Goal: Task Accomplishment & Management: Manage account settings

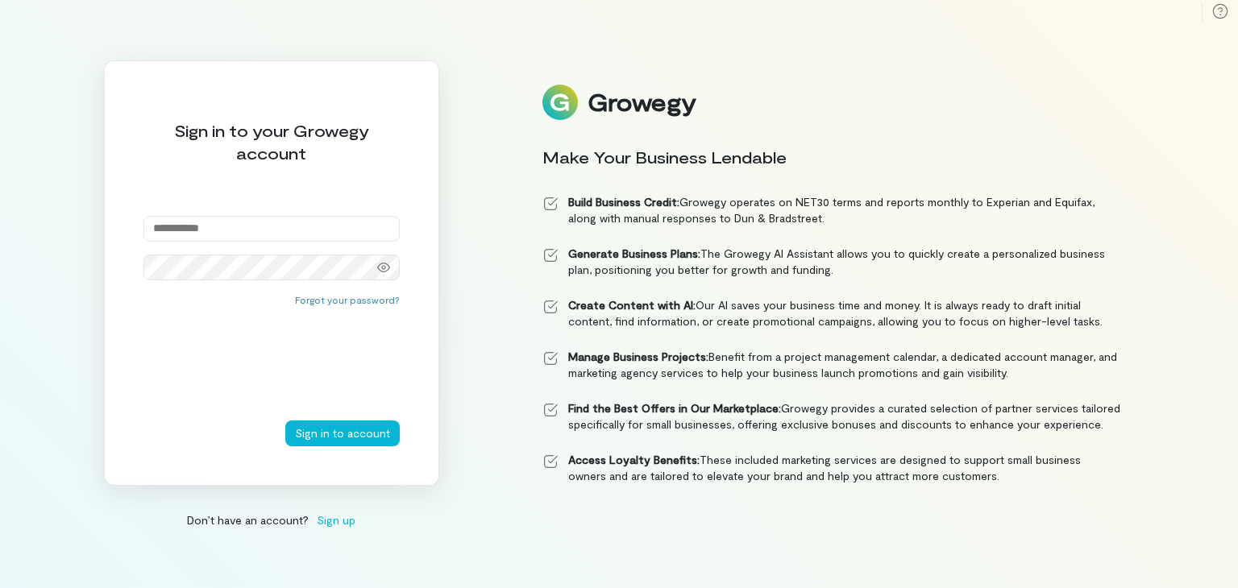
click at [201, 229] on input "email" at bounding box center [271, 229] width 256 height 26
type input "**********"
click at [285, 421] on button "Sign in to account" at bounding box center [342, 434] width 114 height 26
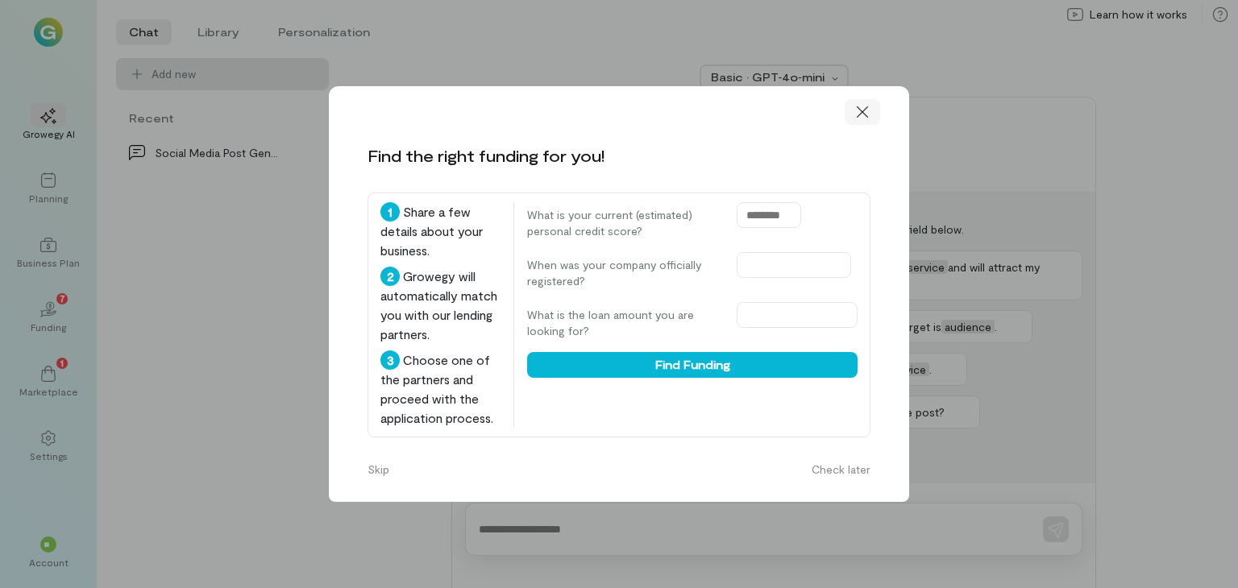
click at [860, 104] on icon at bounding box center [862, 112] width 16 height 16
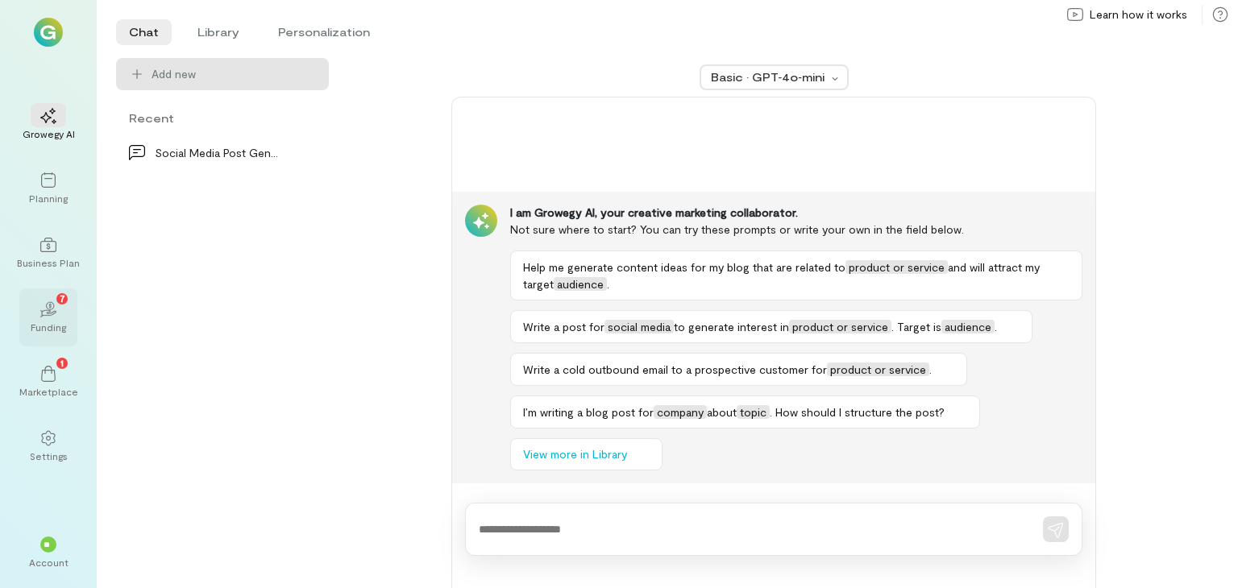
click at [45, 310] on icon "02" at bounding box center [48, 309] width 16 height 16
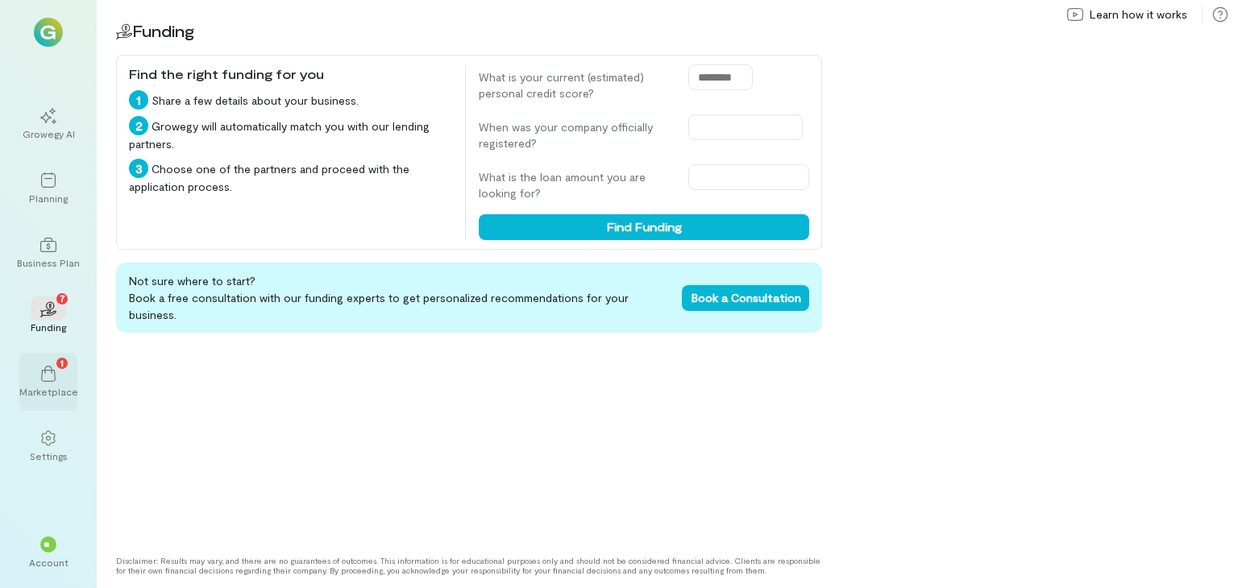
click at [31, 395] on div "Marketplace" at bounding box center [48, 391] width 59 height 13
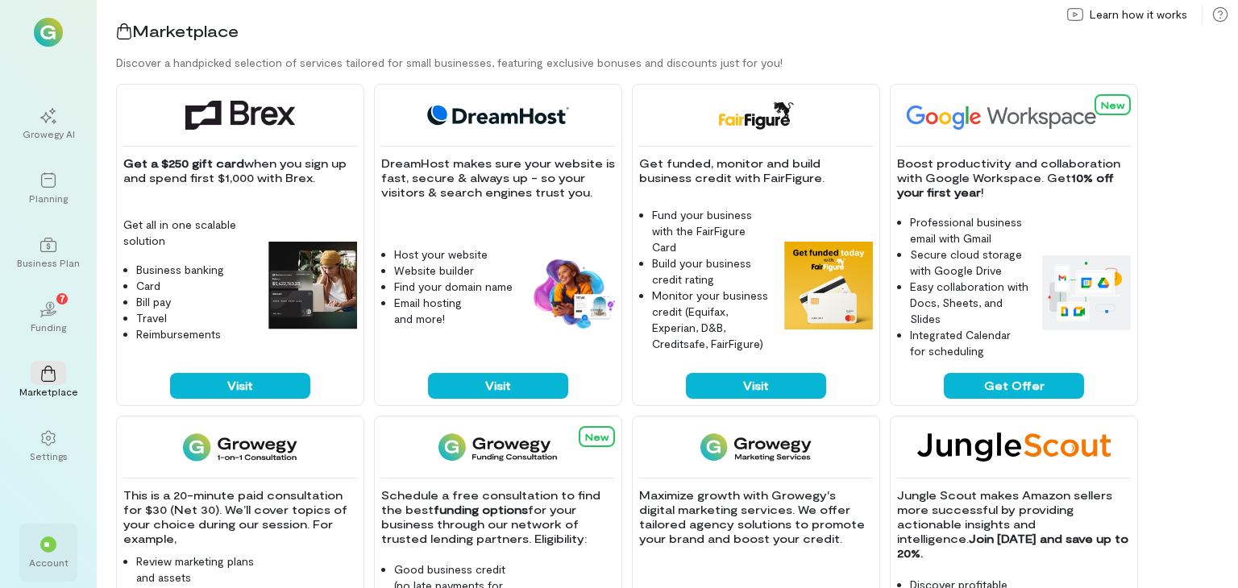
click at [42, 551] on div "**" at bounding box center [48, 545] width 16 height 16
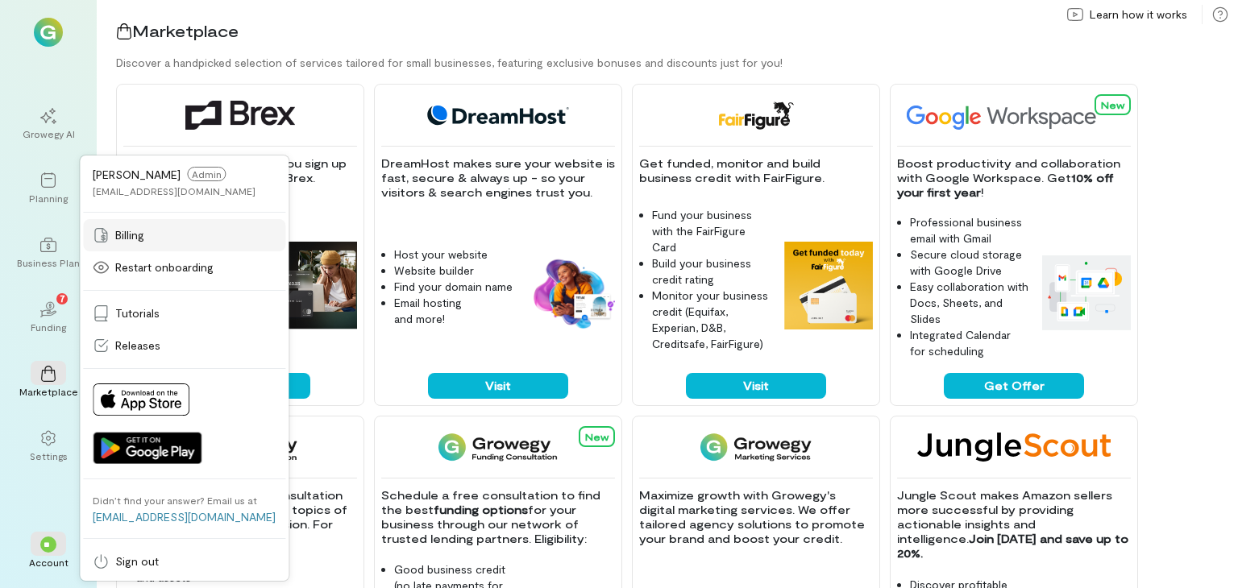
click at [138, 230] on span "Billing" at bounding box center [129, 235] width 29 height 16
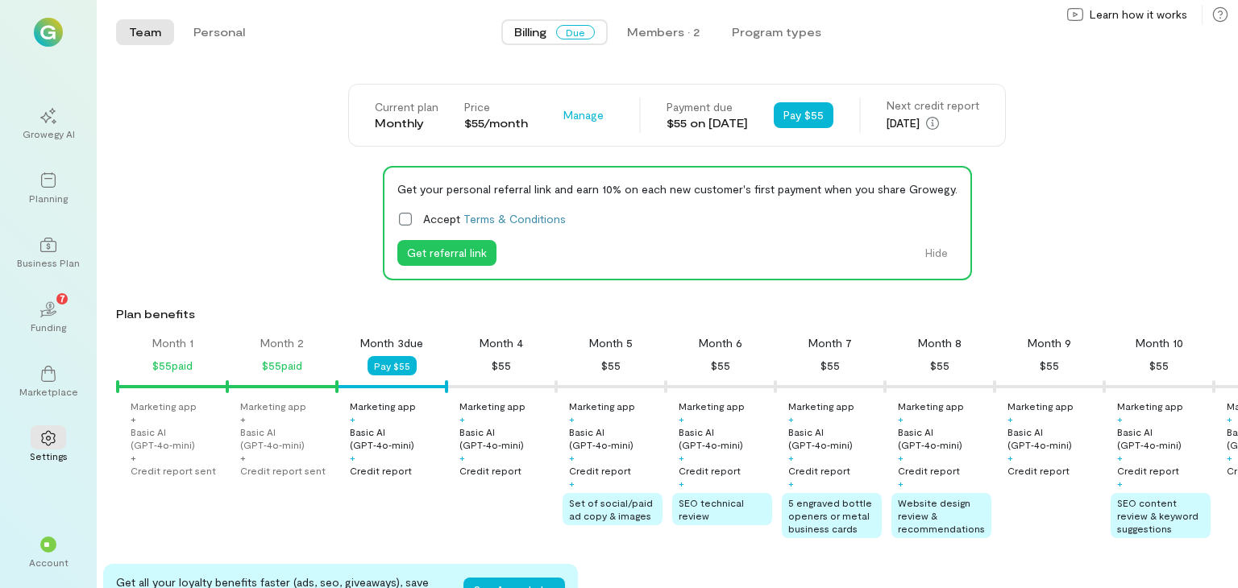
scroll to position [0, 55]
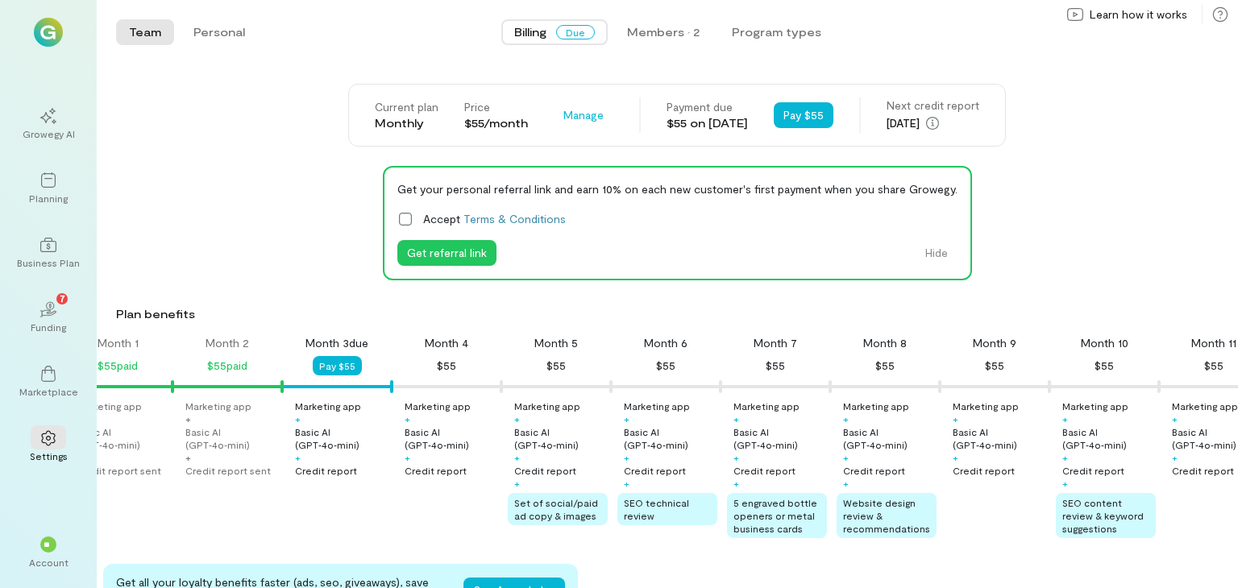
click at [268, 178] on div "Get your personal referral link and earn 10% on each new customer's first payme…" at bounding box center [677, 223] width 1122 height 114
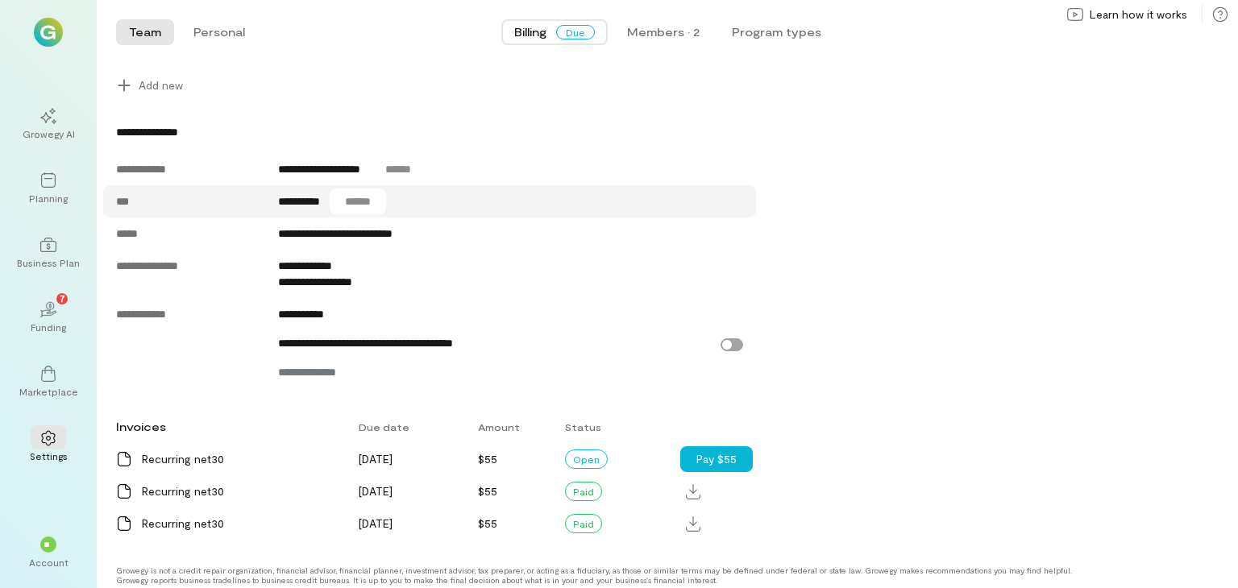
scroll to position [666, 0]
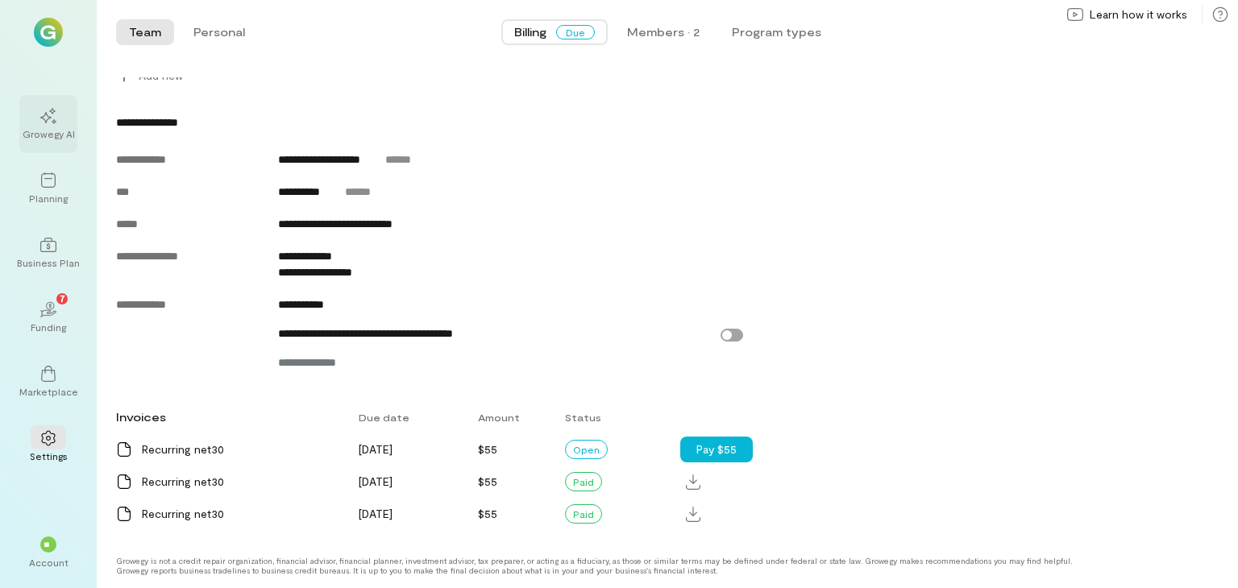
click at [42, 118] on icon at bounding box center [48, 116] width 16 height 16
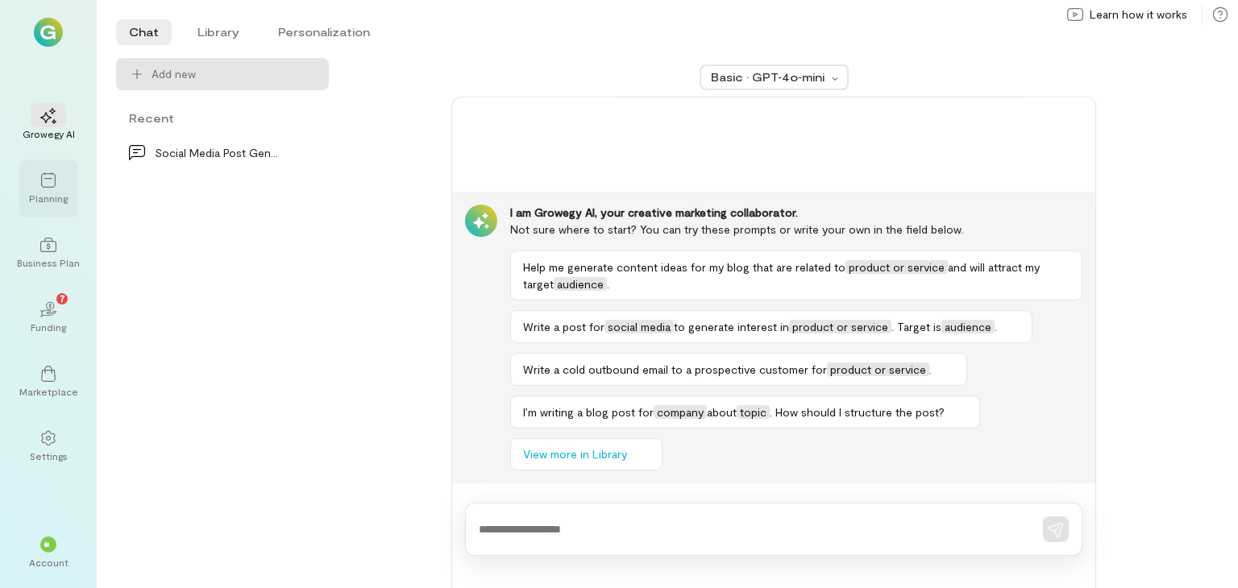
click at [37, 171] on div at bounding box center [48, 180] width 35 height 24
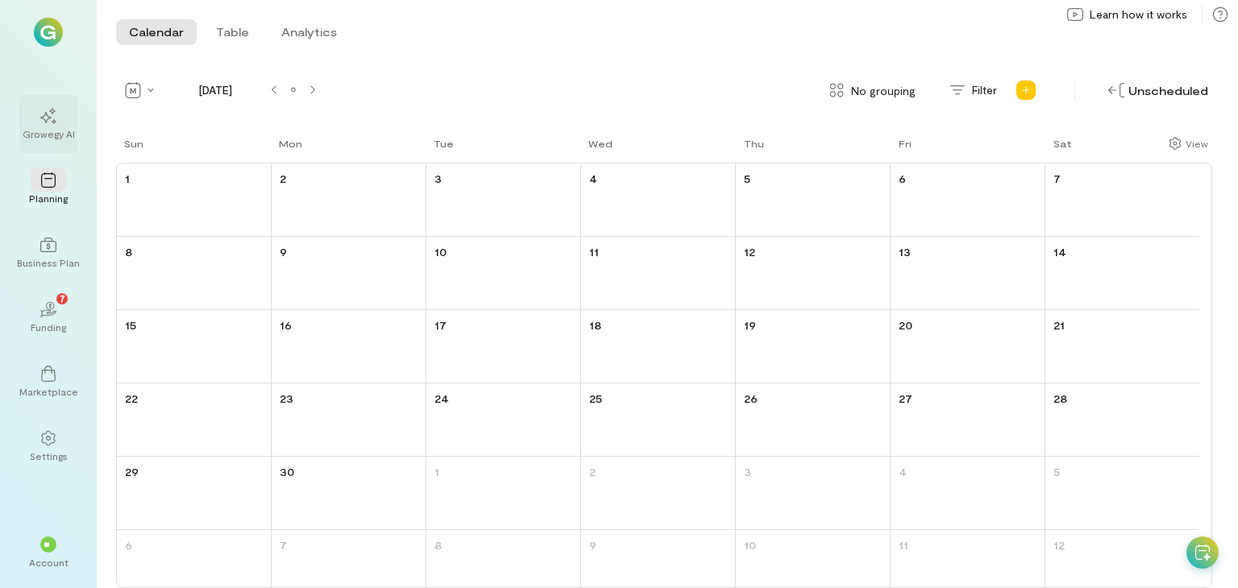
click at [36, 114] on div at bounding box center [48, 115] width 35 height 24
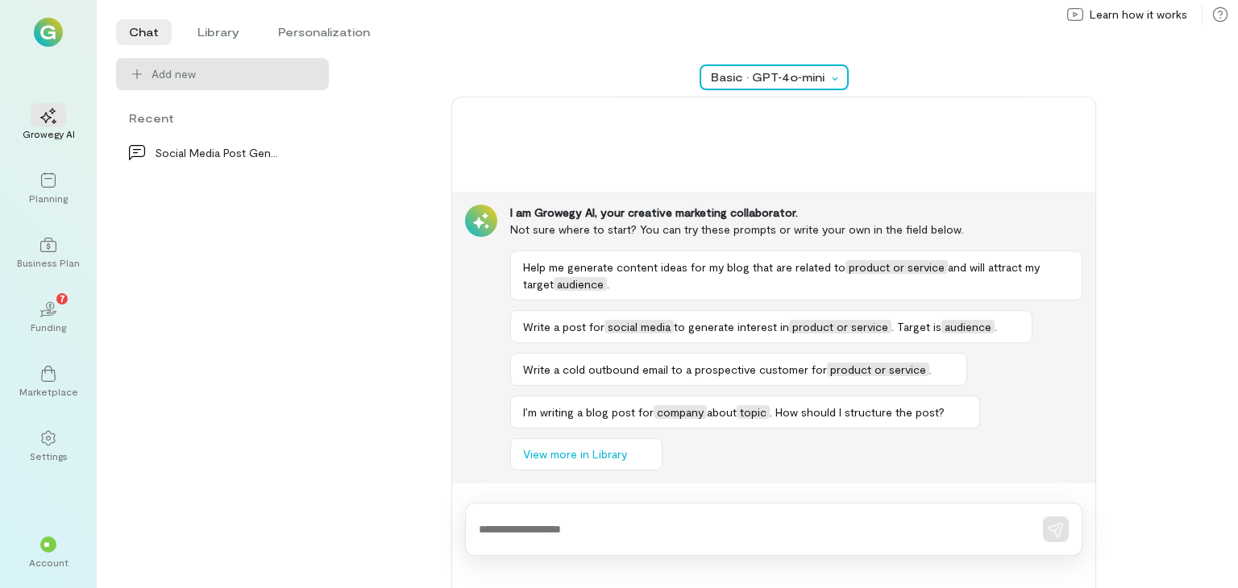
click at [828, 77] on icon at bounding box center [834, 78] width 13 height 3
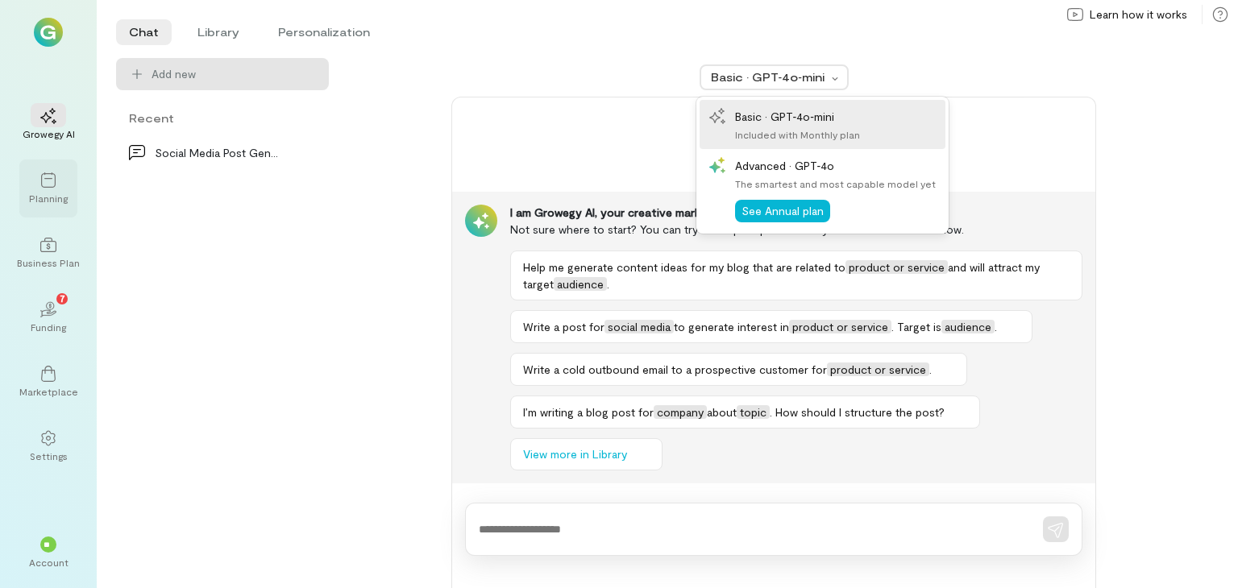
click at [55, 185] on icon at bounding box center [48, 179] width 15 height 15
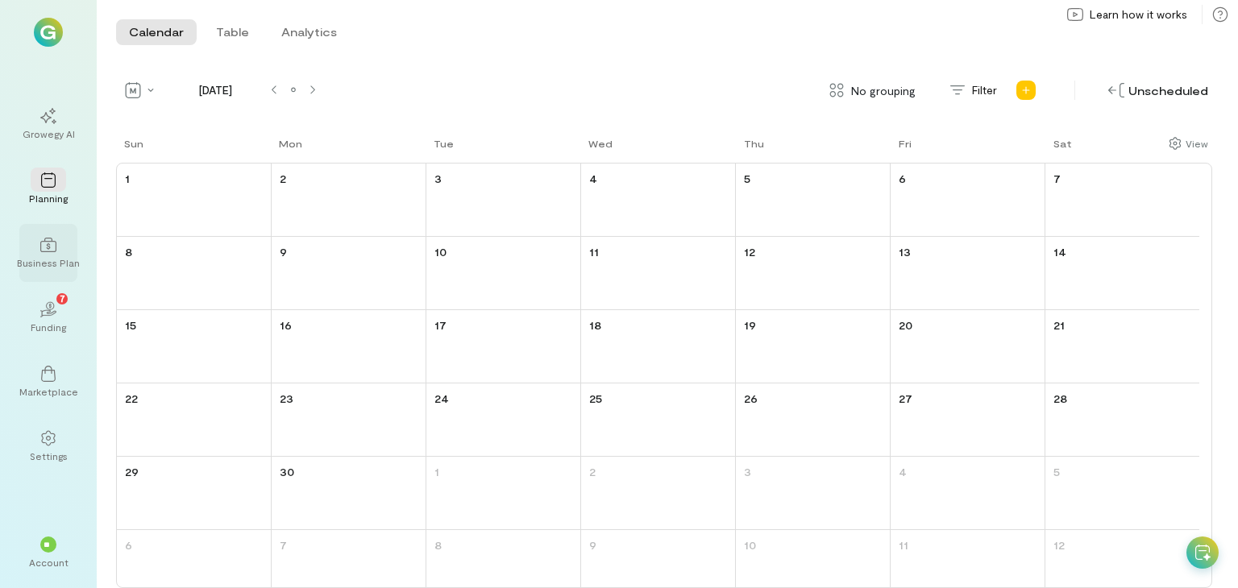
click at [41, 255] on div at bounding box center [48, 244] width 35 height 24
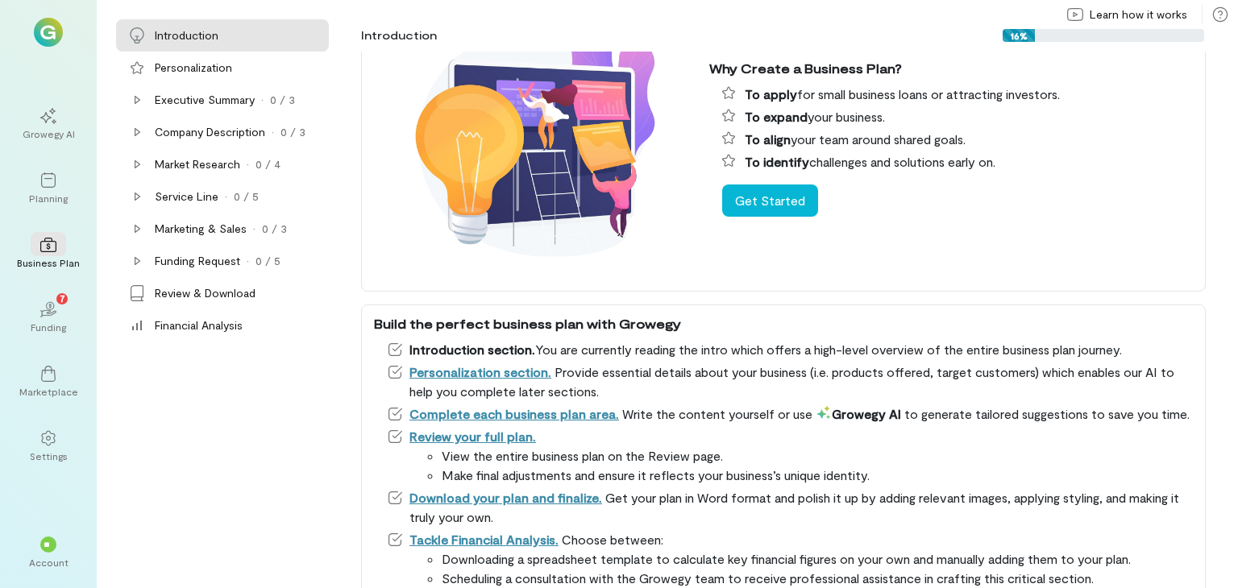
scroll to position [193, 0]
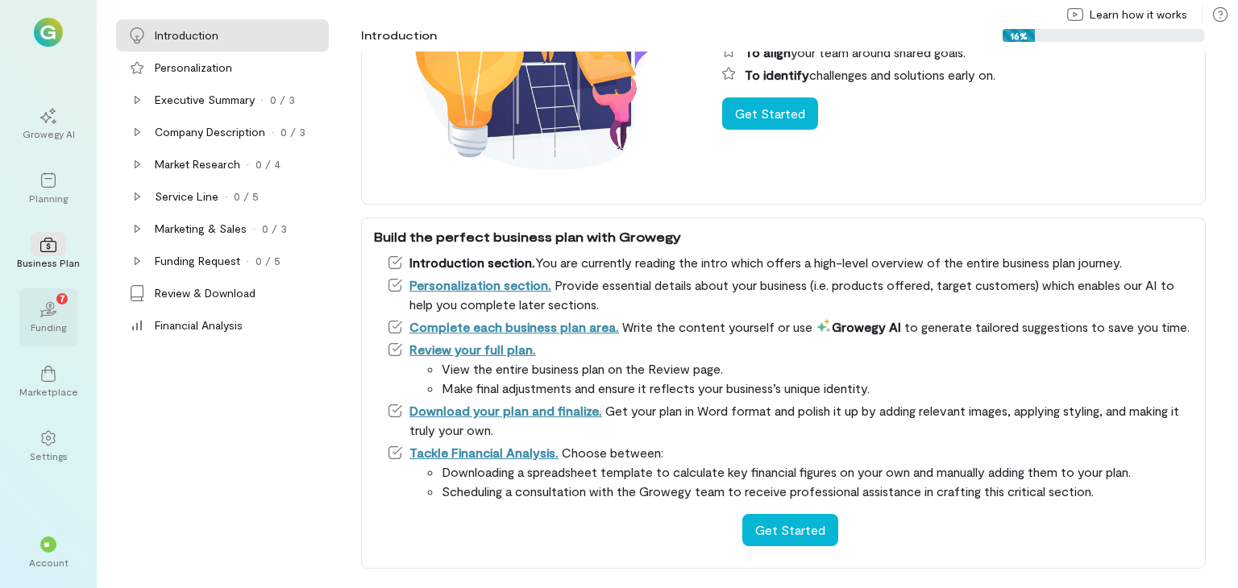
click at [52, 326] on div "Funding" at bounding box center [48, 327] width 35 height 13
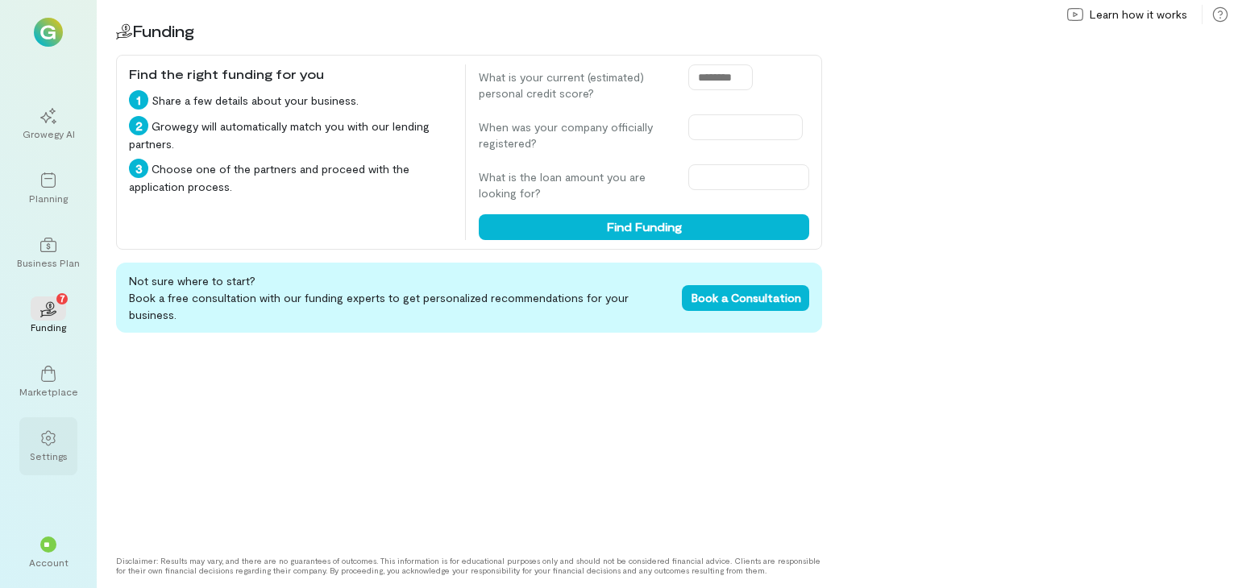
click at [47, 445] on icon at bounding box center [48, 438] width 14 height 15
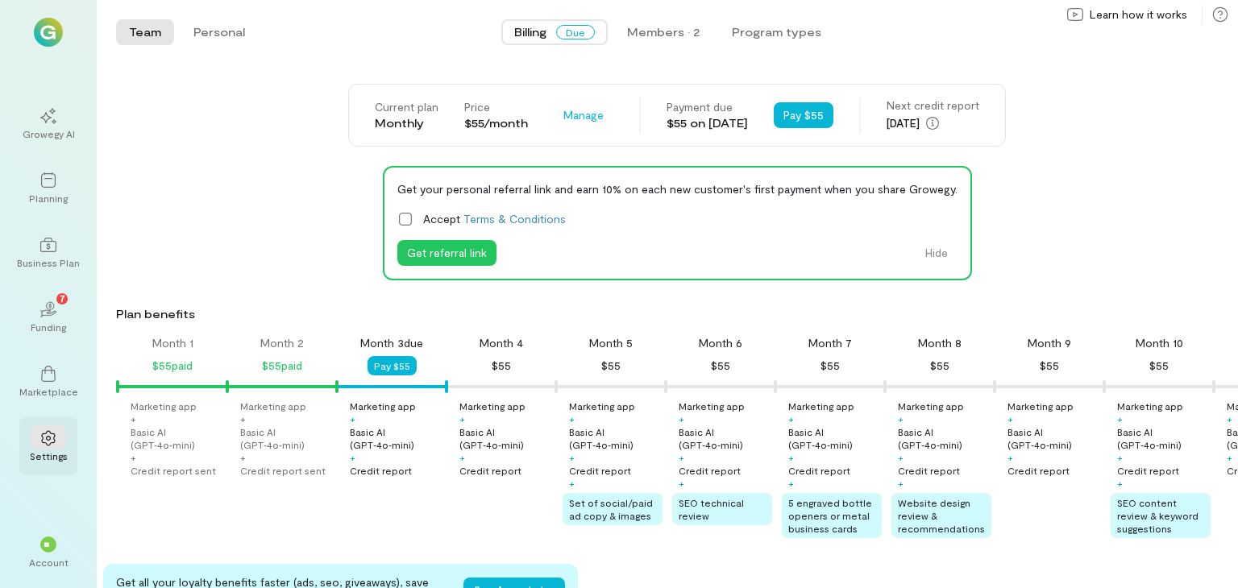
scroll to position [0, 55]
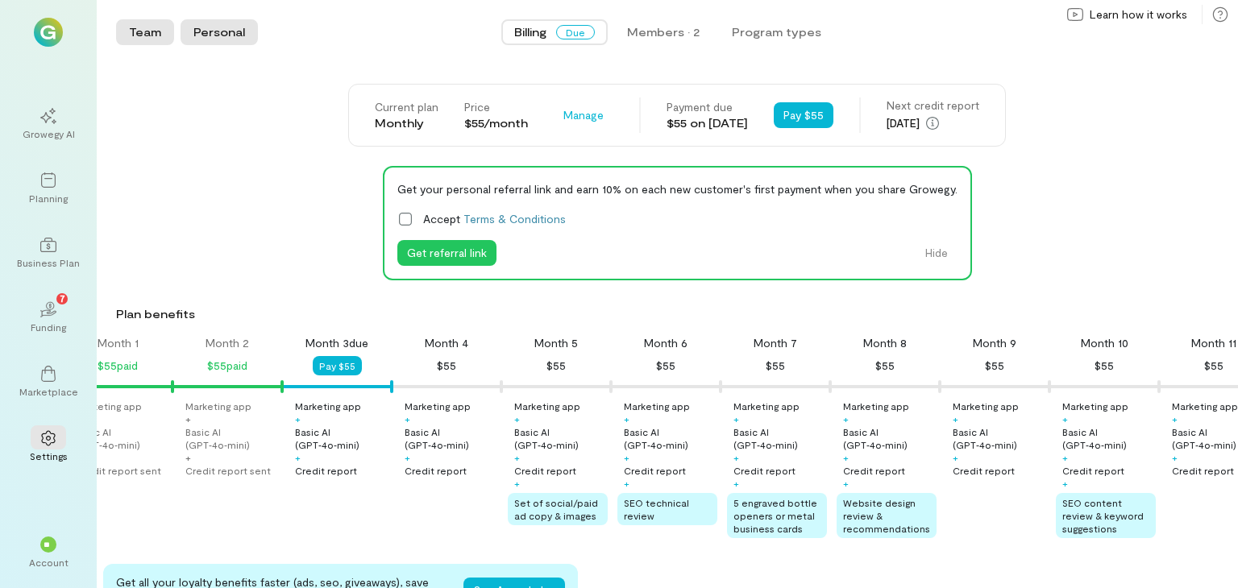
click at [216, 22] on button "Personal" at bounding box center [218, 32] width 77 height 26
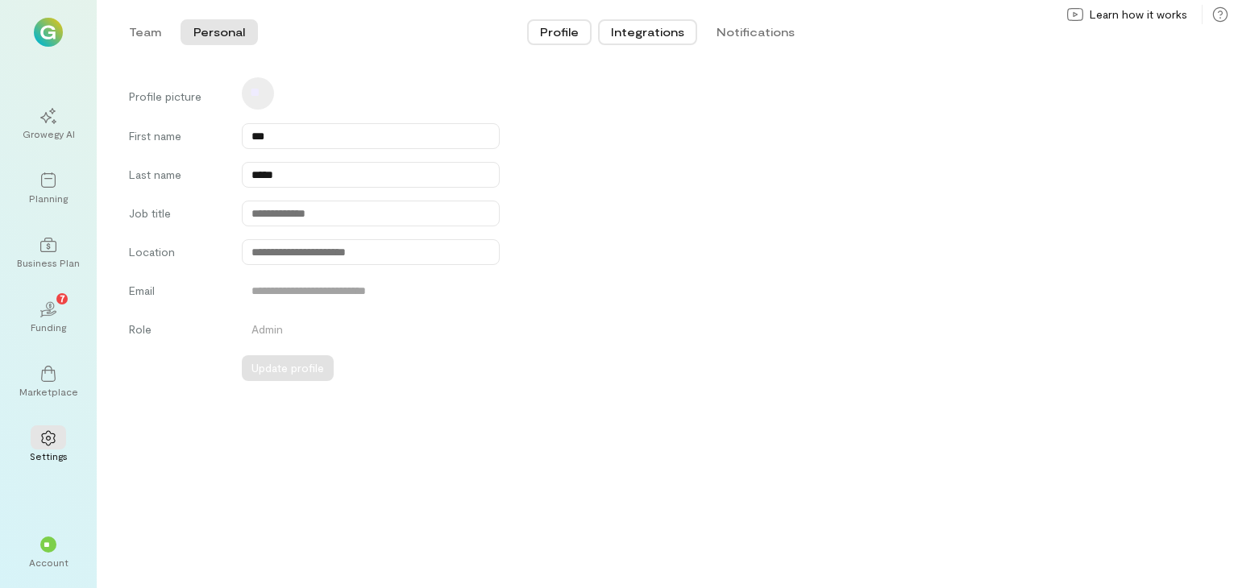
click at [657, 35] on button "Integrations" at bounding box center [647, 32] width 99 height 26
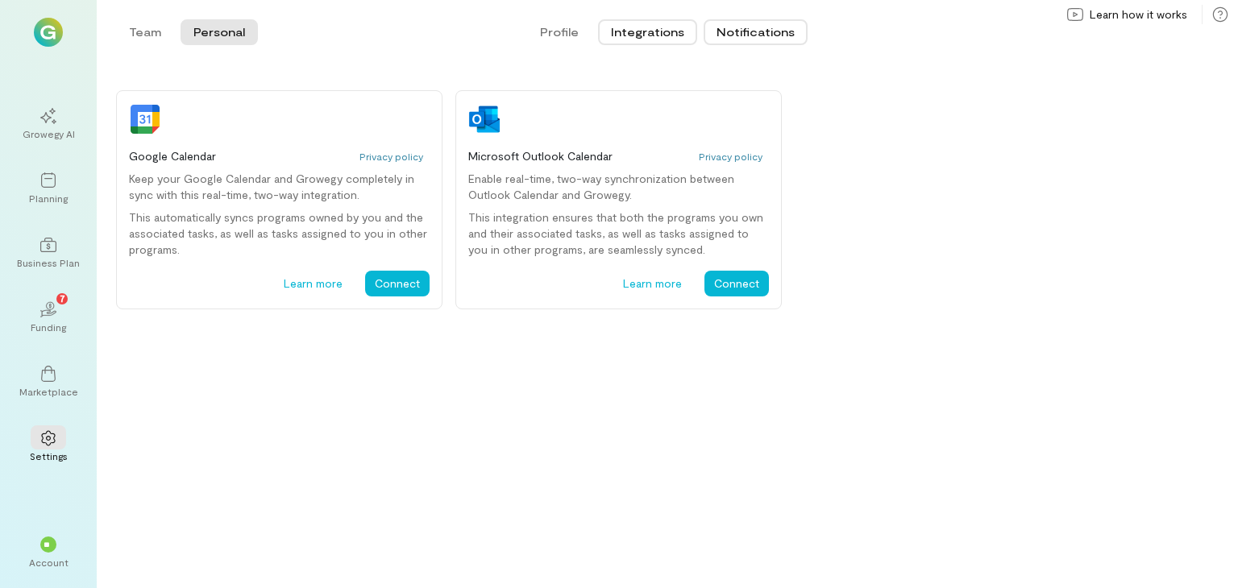
click at [757, 36] on button "Notifications" at bounding box center [755, 32] width 104 height 26
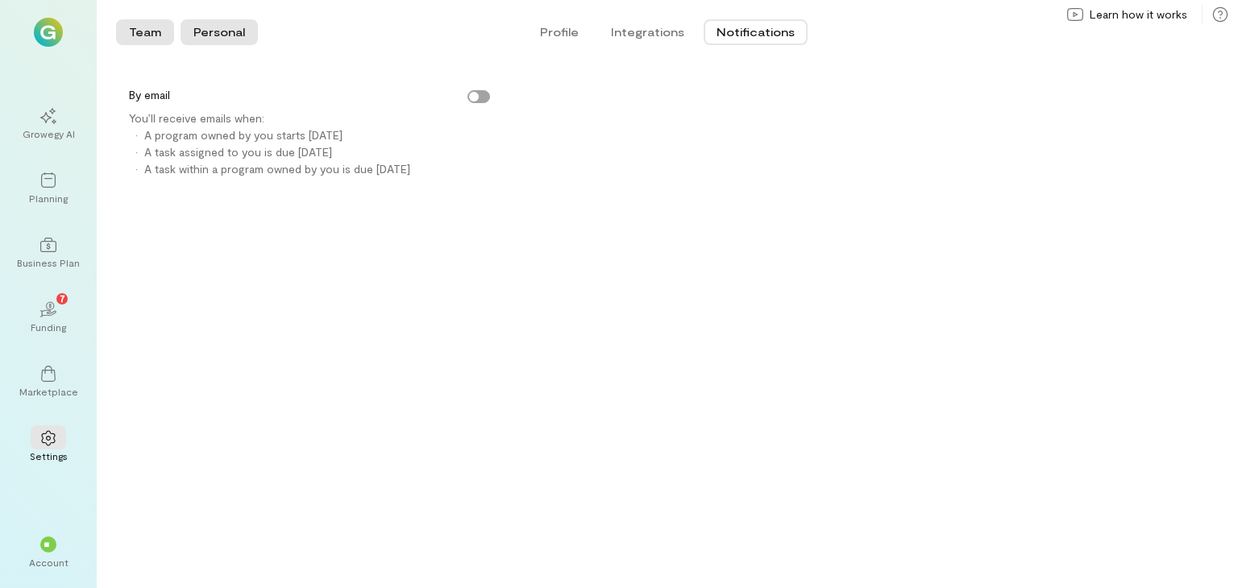
click at [145, 36] on button "Team" at bounding box center [145, 32] width 58 height 26
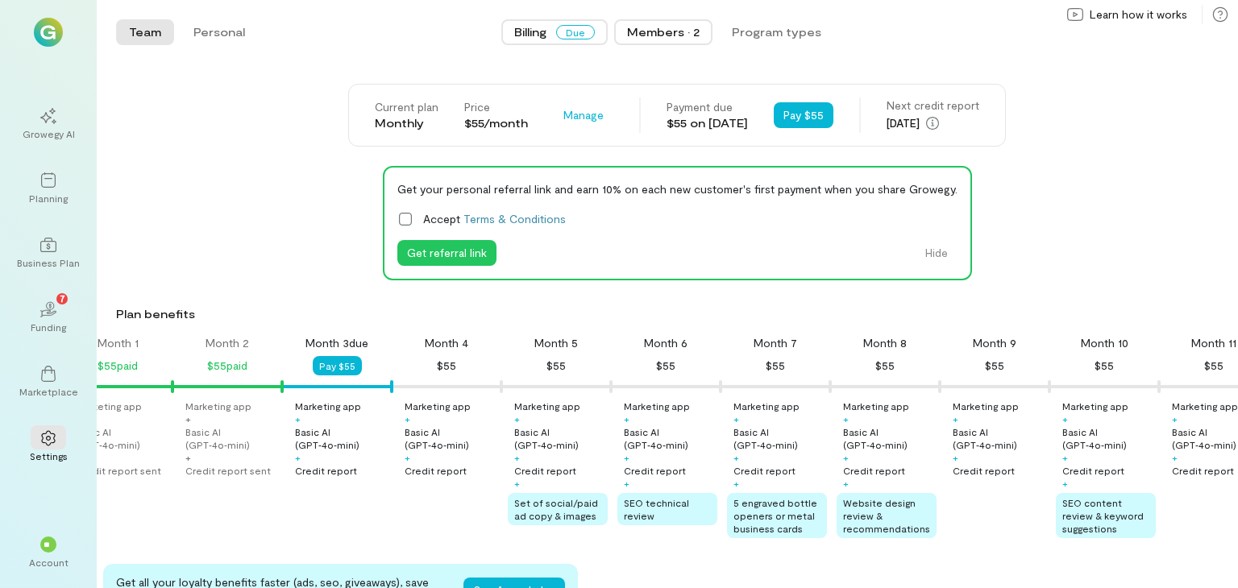
click at [689, 33] on div "Members · 2" at bounding box center [663, 32] width 73 height 16
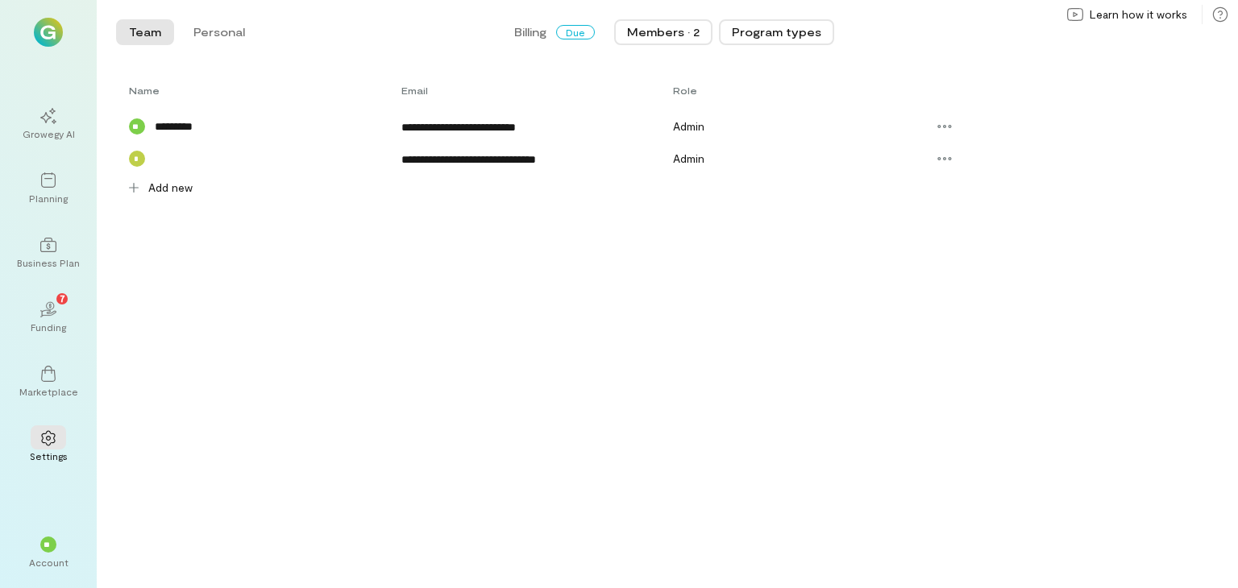
click at [805, 33] on button "Program types" at bounding box center [776, 32] width 115 height 26
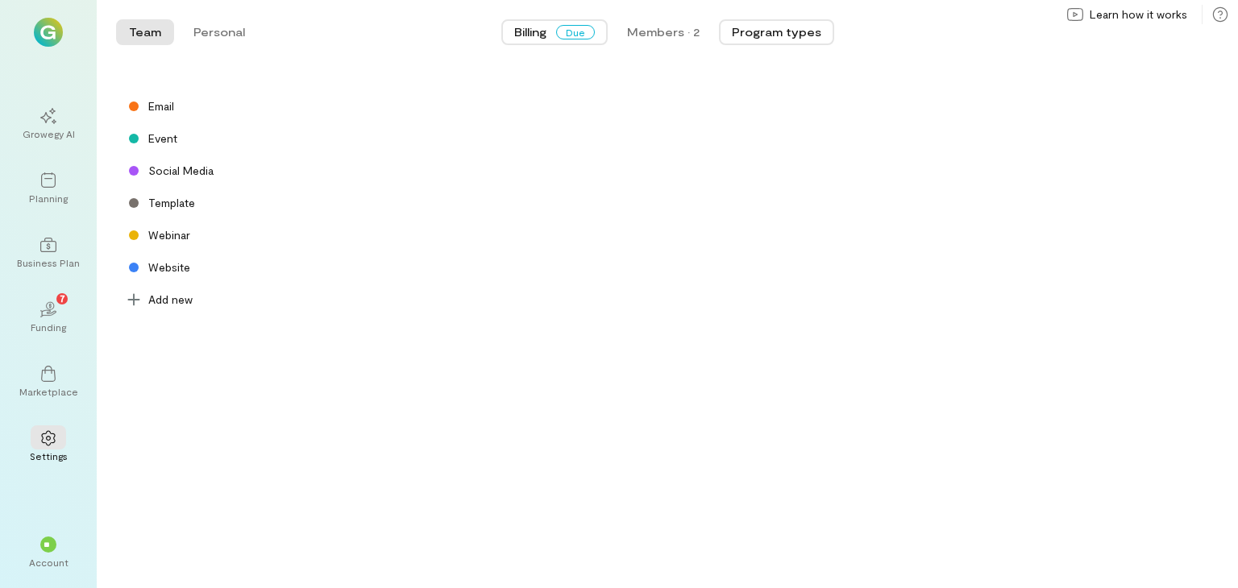
click at [518, 32] on span "Billing" at bounding box center [530, 32] width 32 height 16
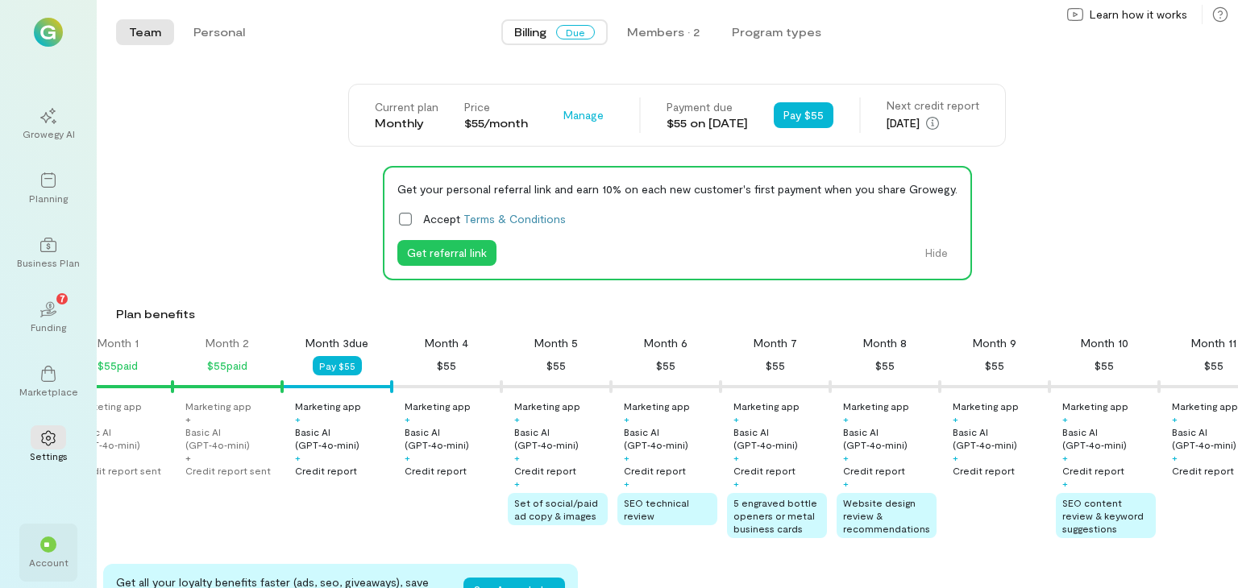
click at [45, 552] on div "**" at bounding box center [48, 544] width 35 height 24
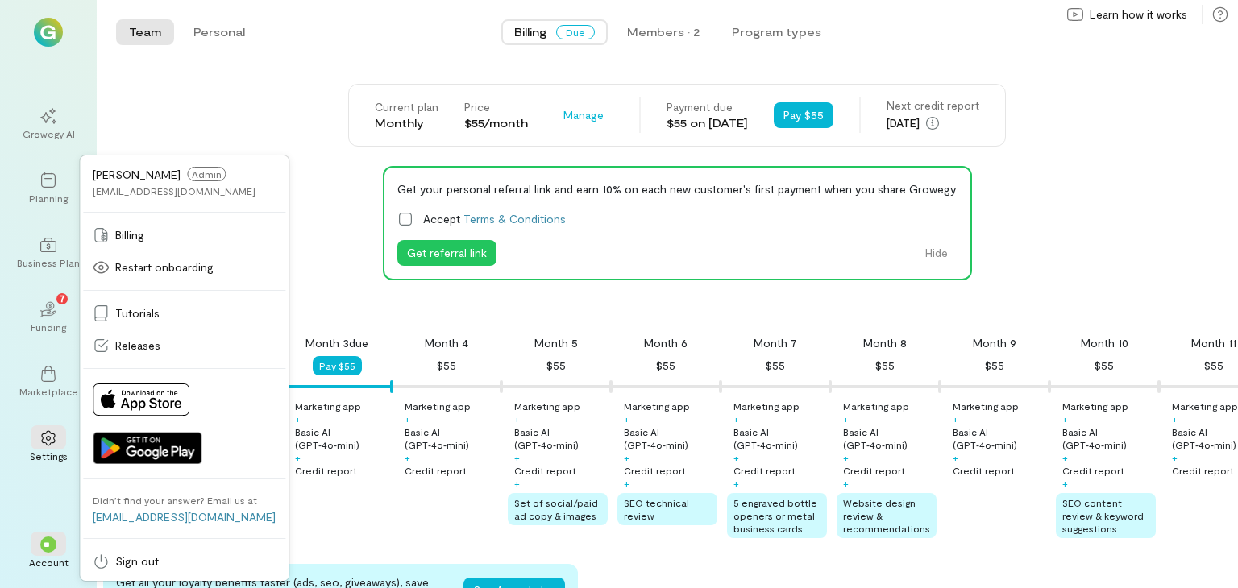
click at [529, 28] on span "Billing" at bounding box center [530, 32] width 32 height 16
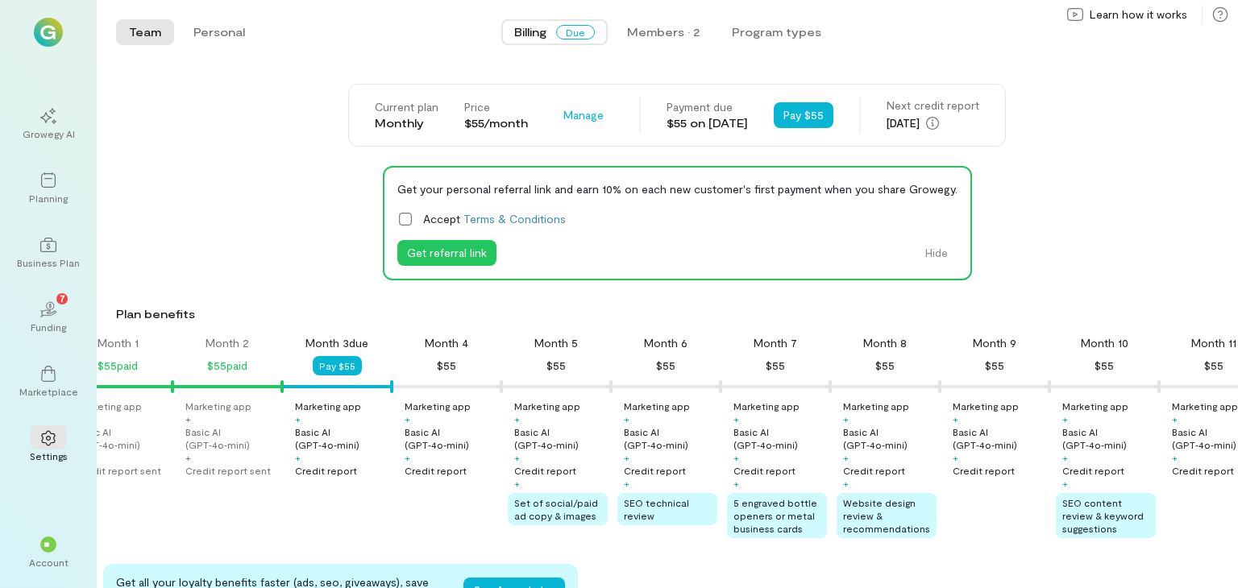
scroll to position [0, 0]
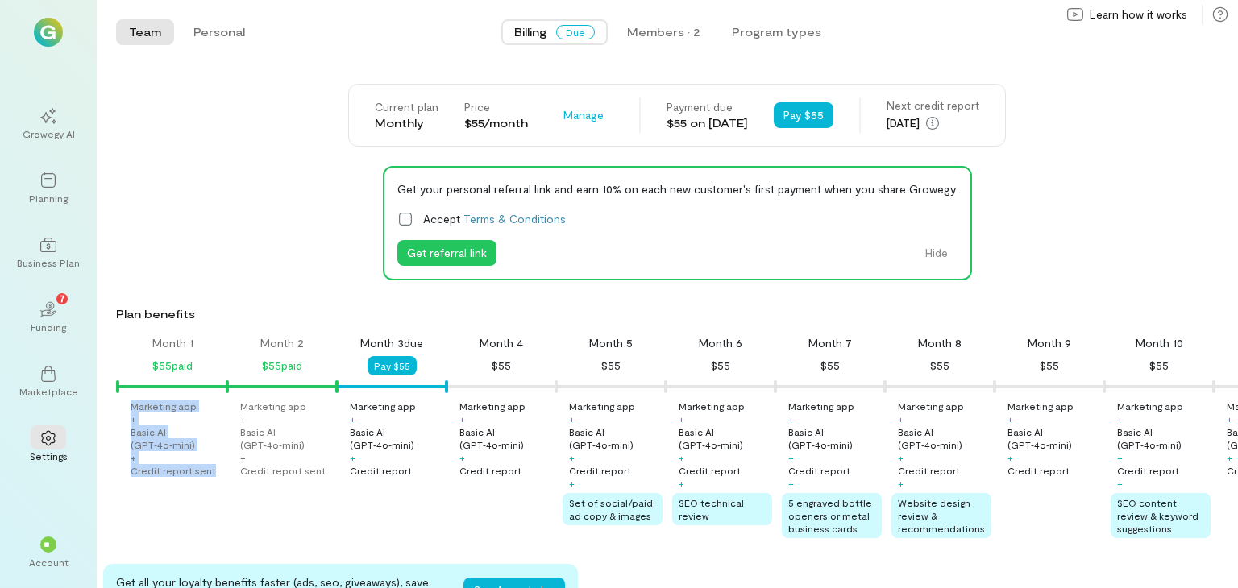
drag, startPoint x: 132, startPoint y: 407, endPoint x: 217, endPoint y: 469, distance: 104.9
click at [217, 469] on div "Marketing app + Basic AI (GPT‑4o‑mini) + Credit report sent" at bounding box center [177, 438] width 93 height 77
copy div "Marketing app + Basic AI (GPT‑4o‑mini) + Credit report sent"
click at [59, 442] on div at bounding box center [48, 437] width 35 height 24
click at [563, 112] on span "Manage" at bounding box center [583, 115] width 40 height 16
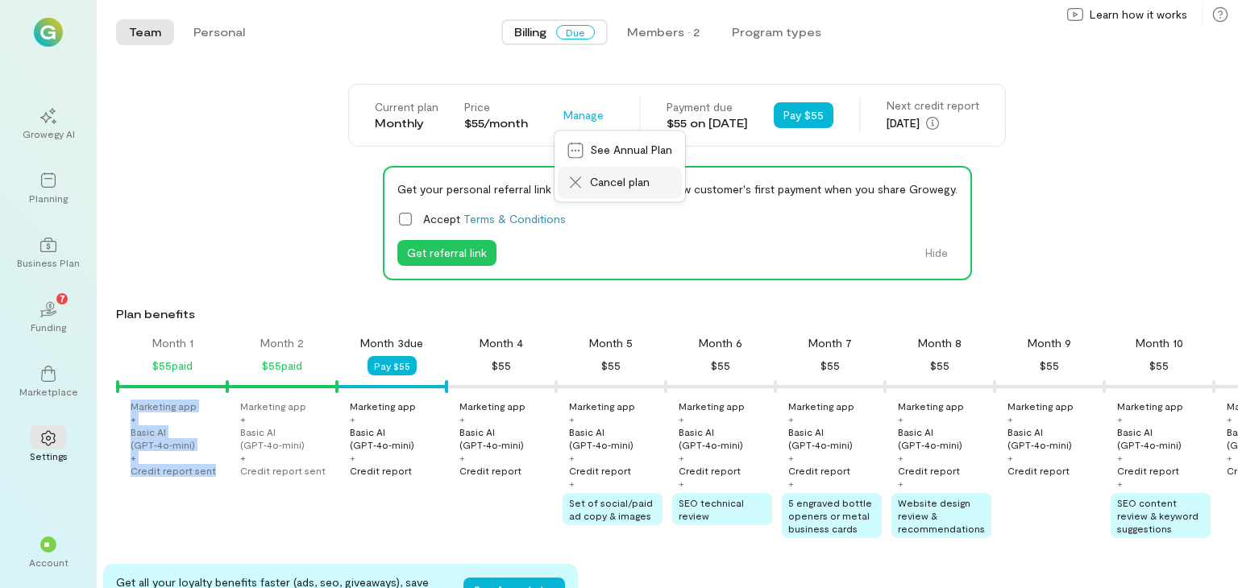
click at [613, 182] on span "Cancel plan" at bounding box center [620, 182] width 60 height 16
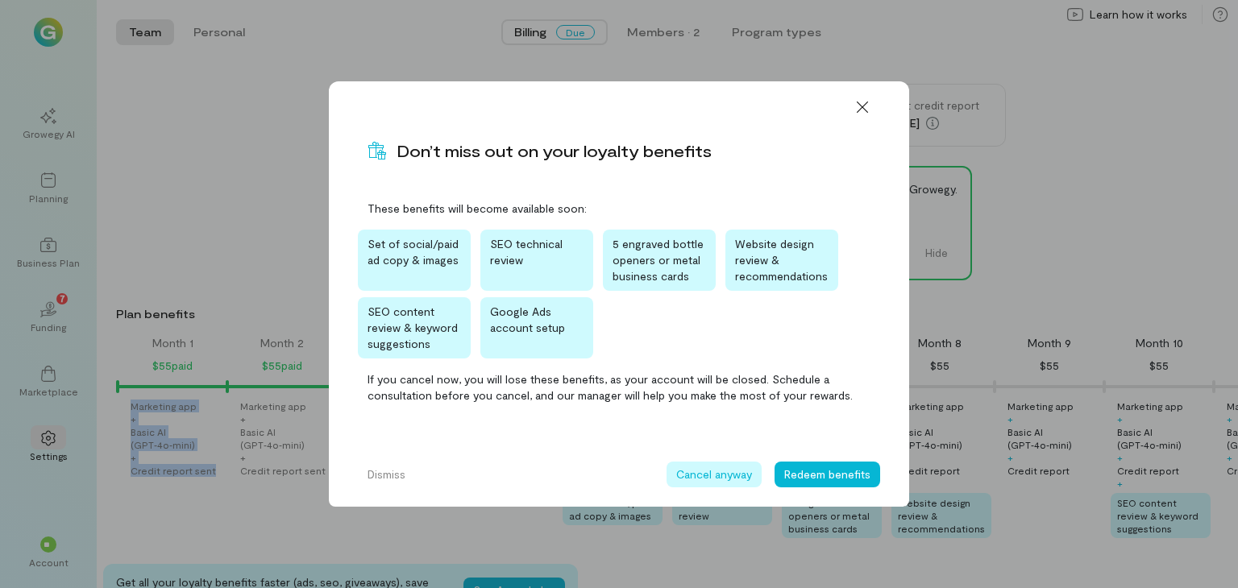
click at [723, 471] on button "Cancel anyway" at bounding box center [713, 475] width 95 height 26
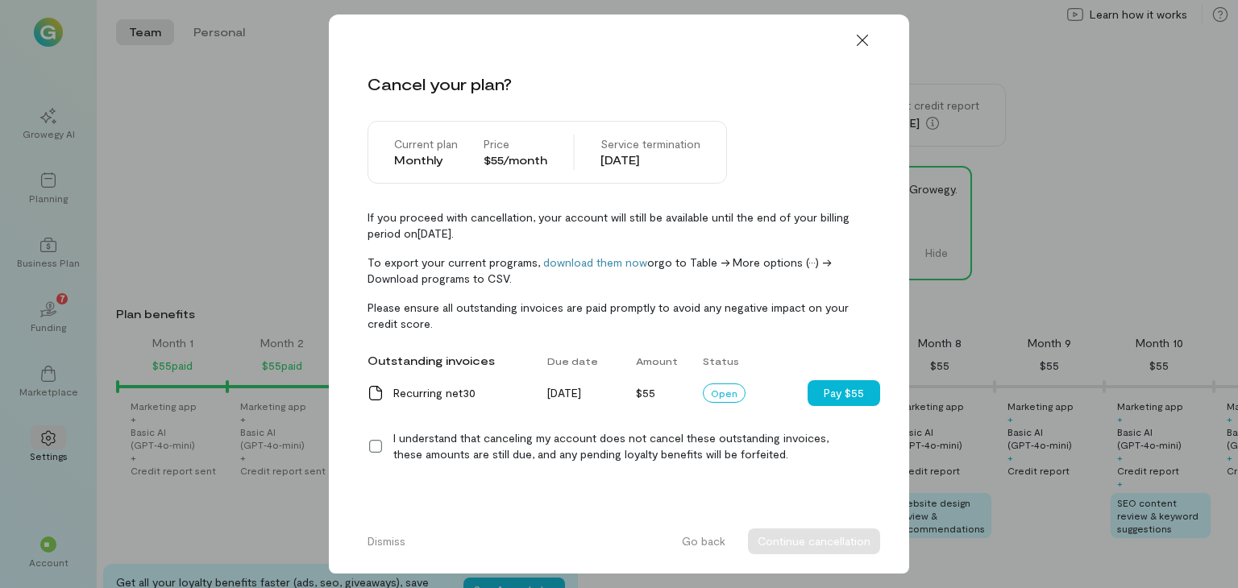
click at [376, 446] on icon at bounding box center [375, 446] width 16 height 16
click at [810, 542] on button "Continue cancellation" at bounding box center [814, 542] width 132 height 26
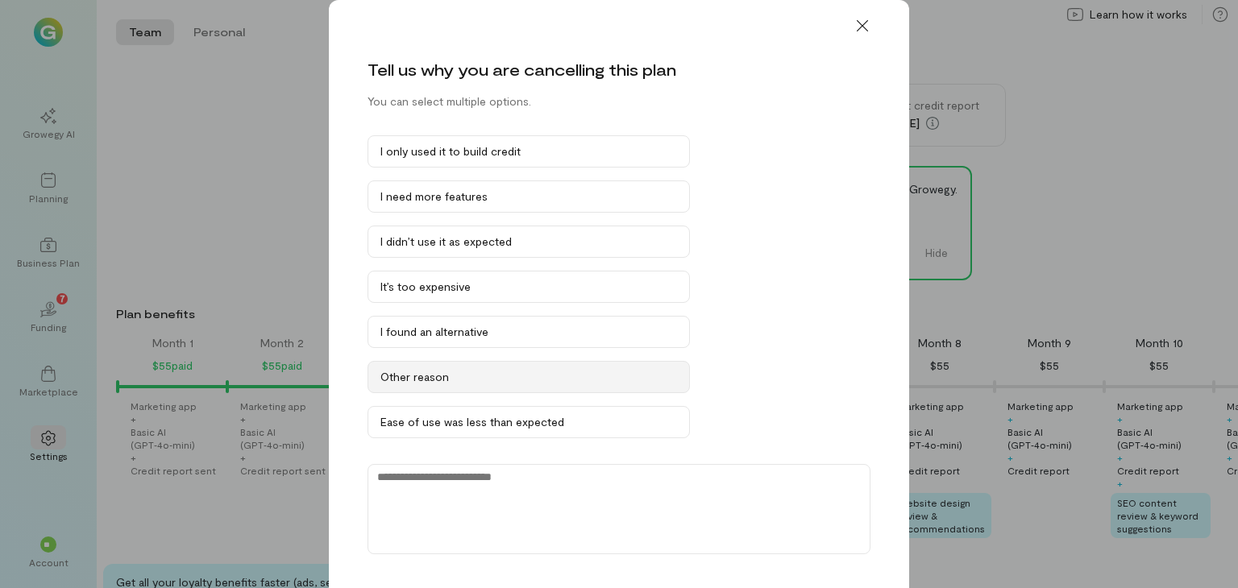
click at [423, 370] on div "Other reason" at bounding box center [528, 377] width 296 height 16
click at [423, 370] on div "Other reason" at bounding box center [520, 377] width 280 height 16
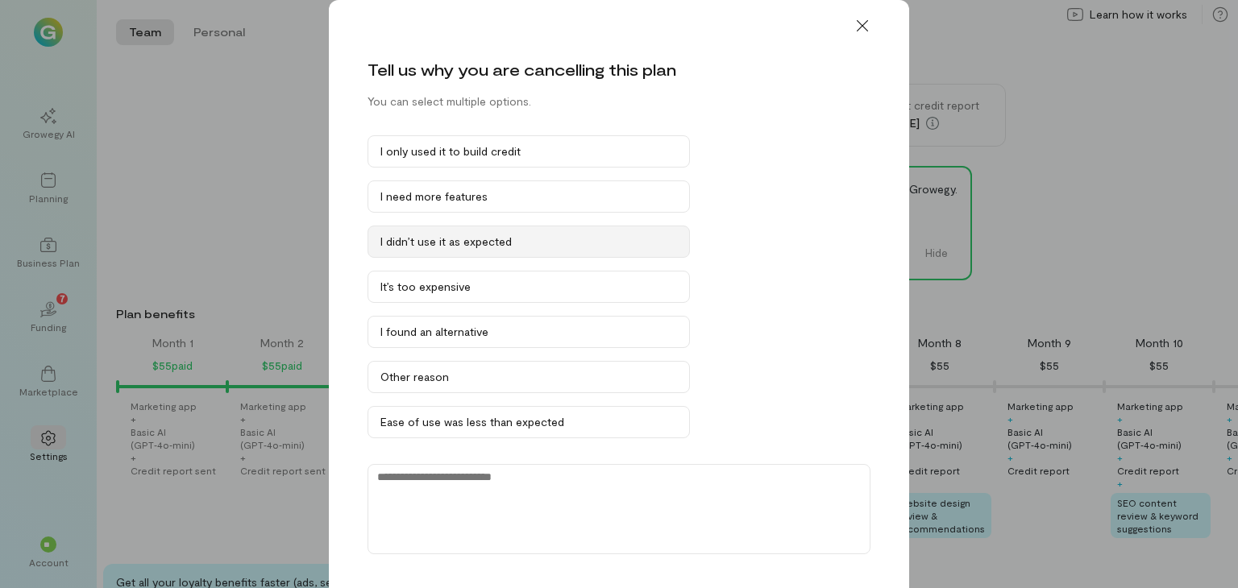
click at [437, 242] on div "I didn’t use it as expected" at bounding box center [528, 242] width 296 height 16
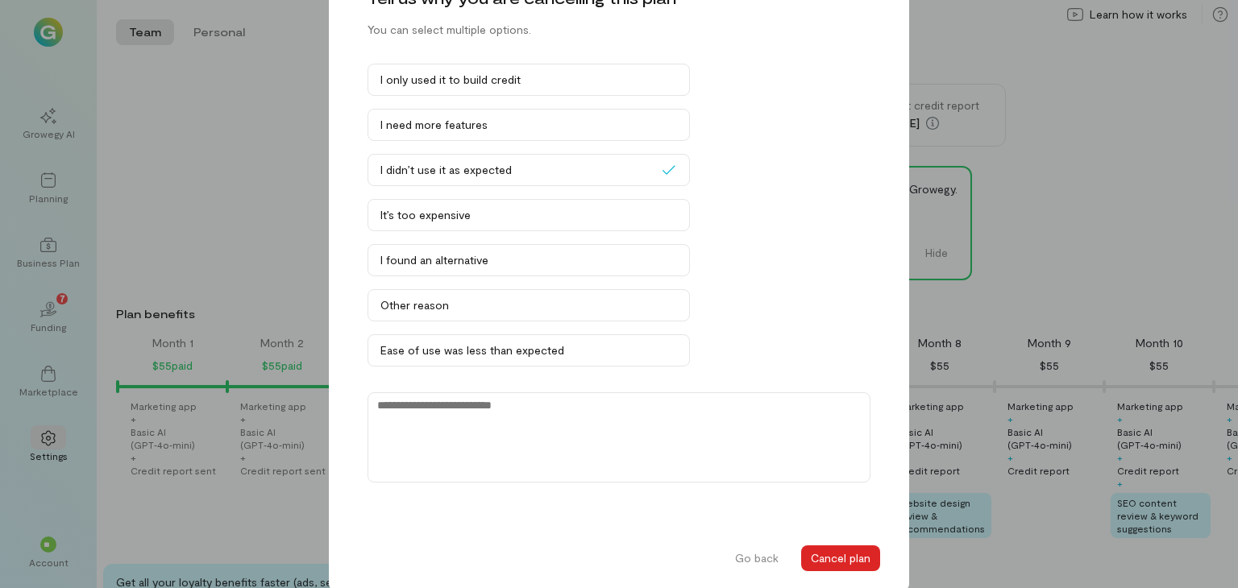
click at [830, 556] on button "Cancel plan" at bounding box center [840, 558] width 79 height 26
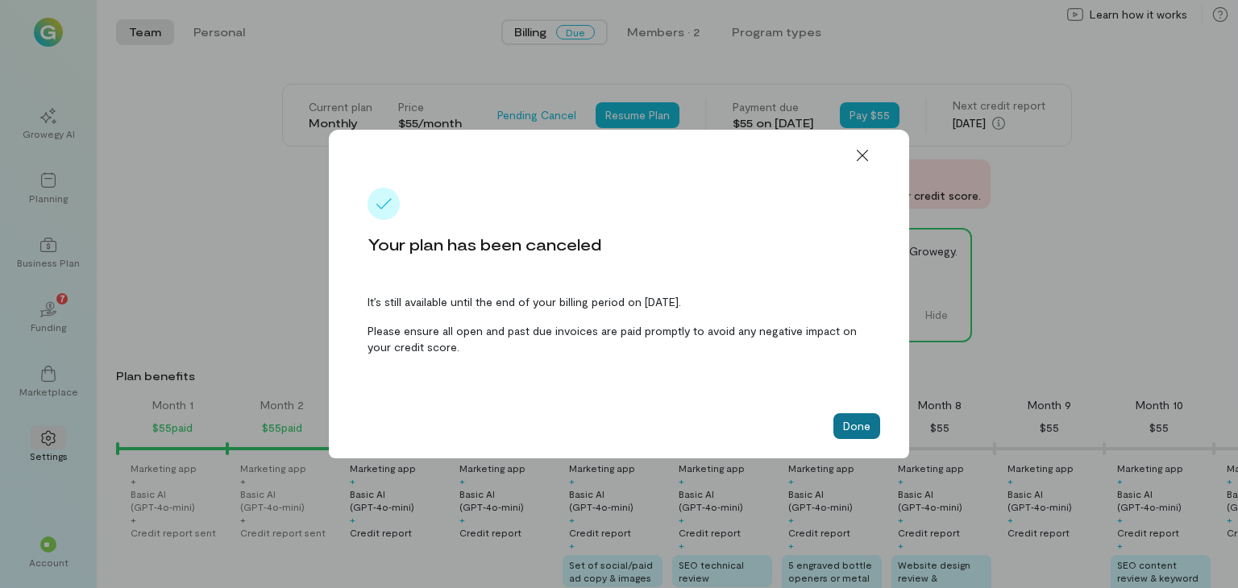
click at [851, 430] on button "Done" at bounding box center [856, 426] width 47 height 26
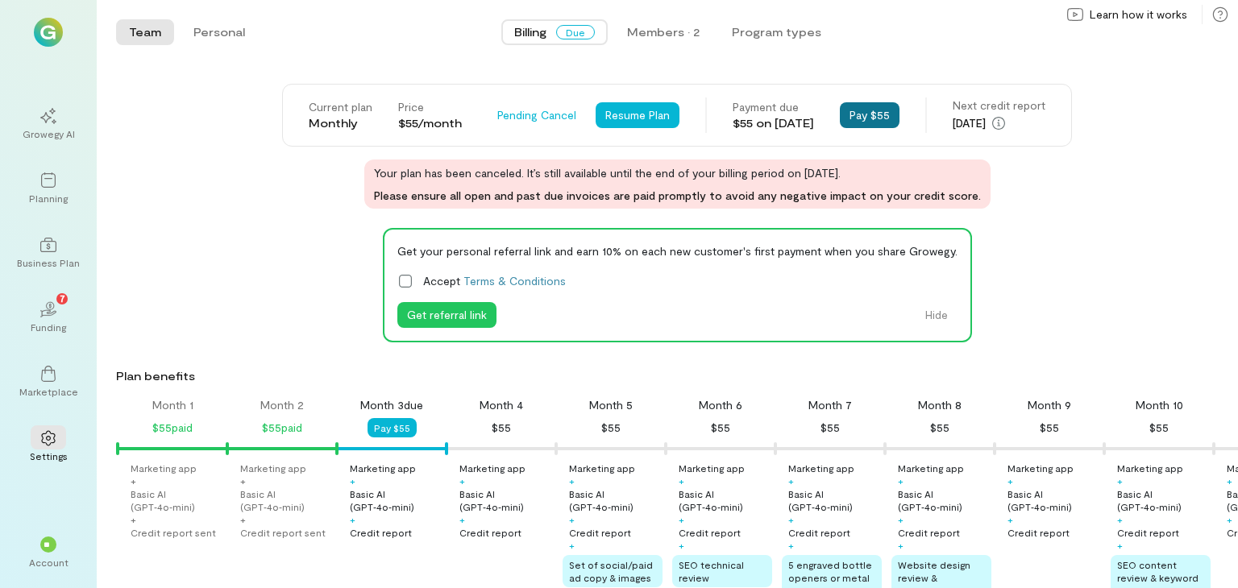
click at [887, 118] on button "Pay $55" at bounding box center [870, 115] width 60 height 26
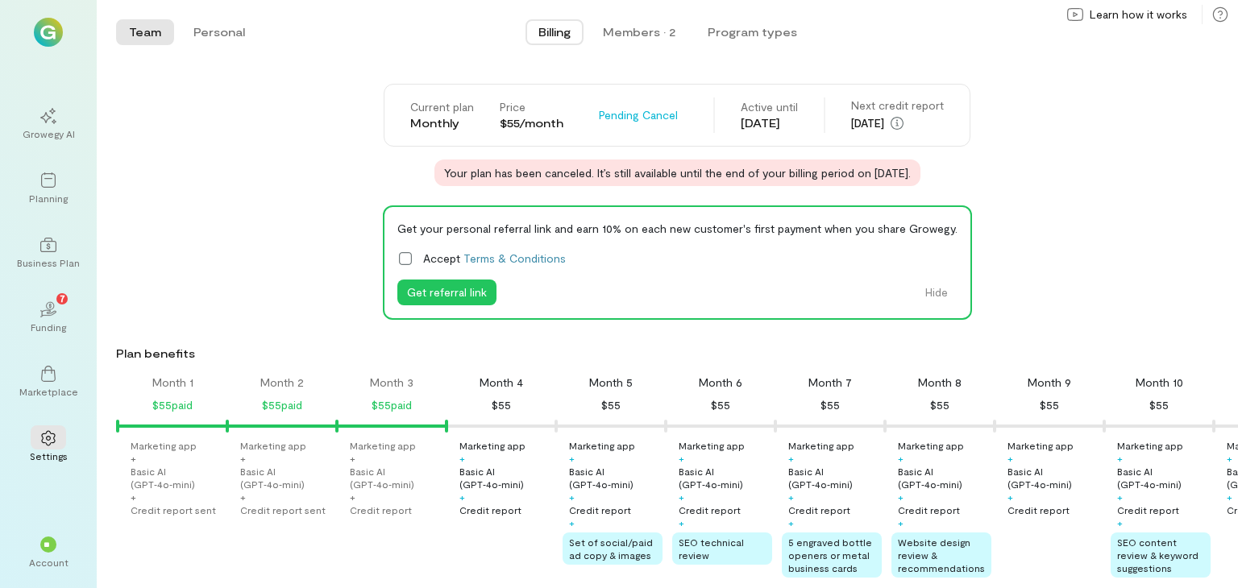
scroll to position [0, 164]
